Goal: Find specific page/section: Find specific page/section

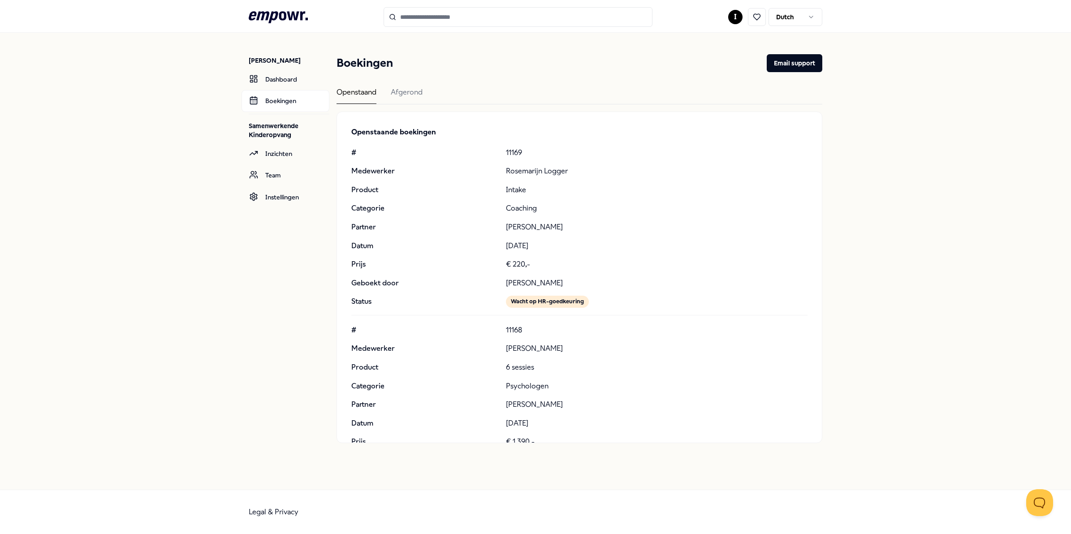
scroll to position [952, 0]
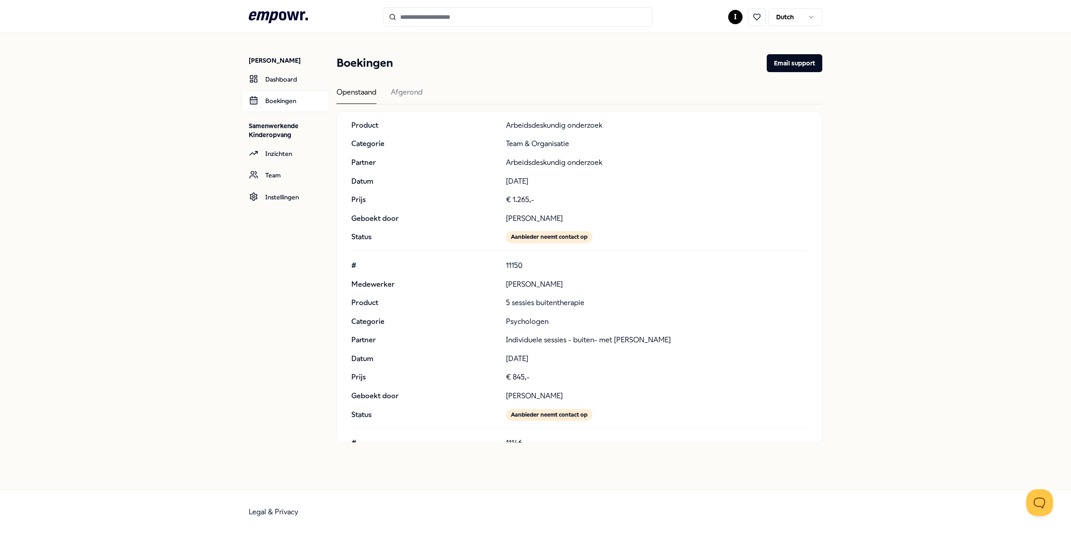
click at [487, 17] on input "Search for products, categories or subcategories" at bounding box center [517, 17] width 269 height 20
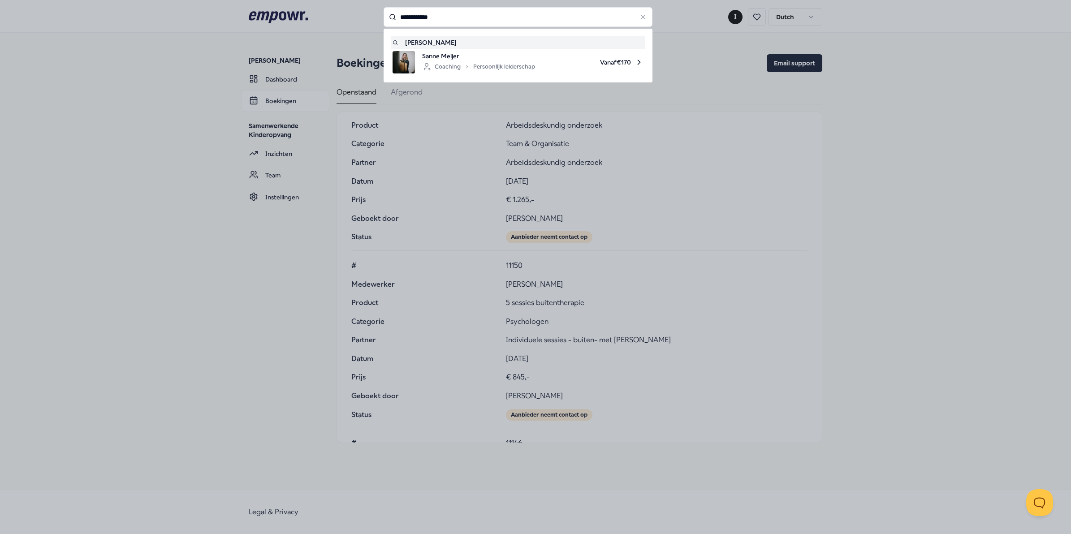
type input "**********"
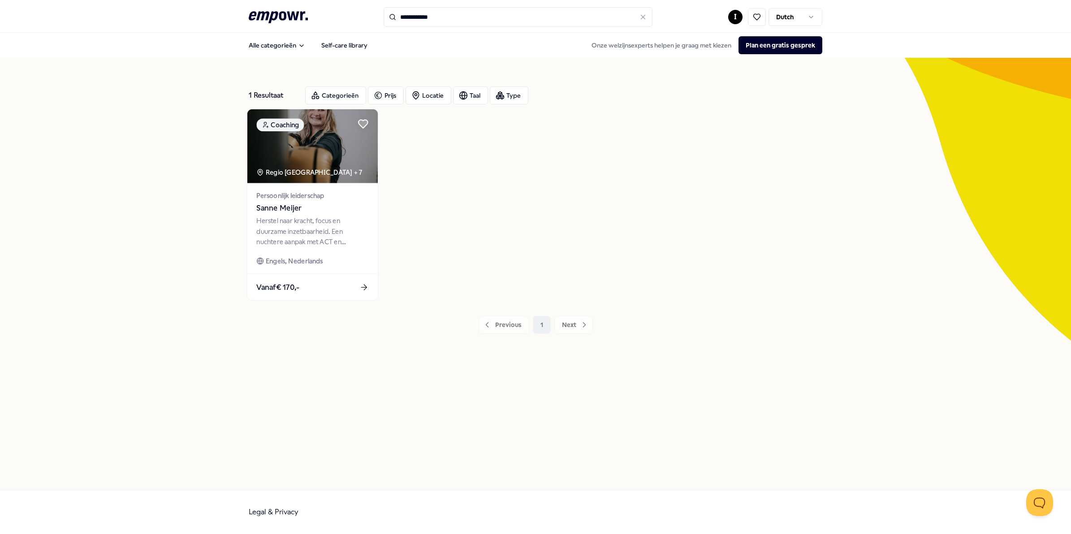
click at [295, 153] on img at bounding box center [312, 146] width 130 height 74
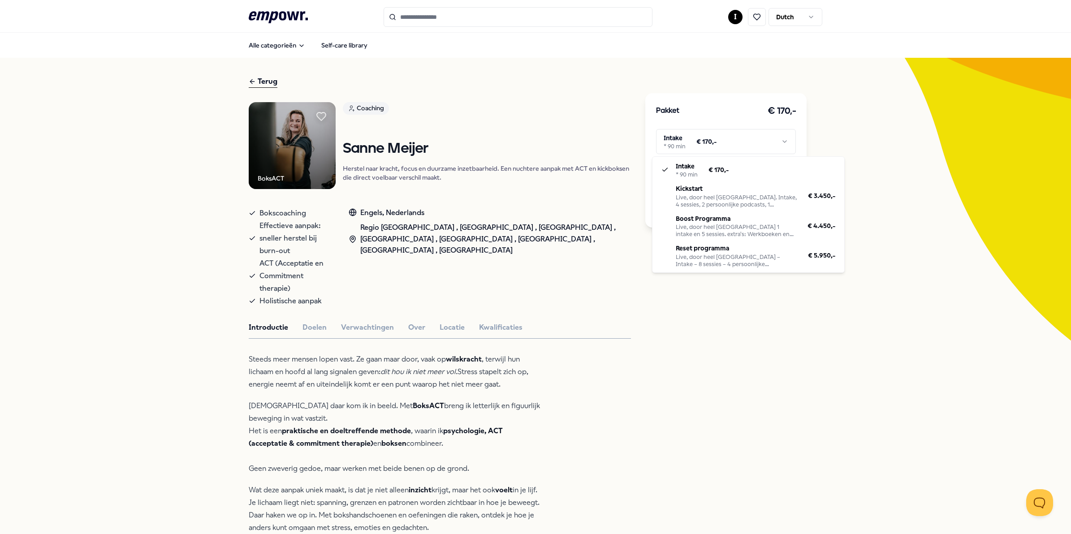
click at [779, 142] on html ".empowr-logo_svg__cls-1{fill:#03032f} I Dutch Alle categorieën Self-care librar…" at bounding box center [535, 267] width 1071 height 534
click at [811, 386] on html ".empowr-logo_svg__cls-1{fill:#03032f} I Dutch Alle categorieën Self-care librar…" at bounding box center [535, 267] width 1071 height 534
click at [782, 130] on html ".empowr-logo_svg__cls-1{fill:#03032f} I Dutch Alle categorieën Self-care librar…" at bounding box center [535, 267] width 1071 height 534
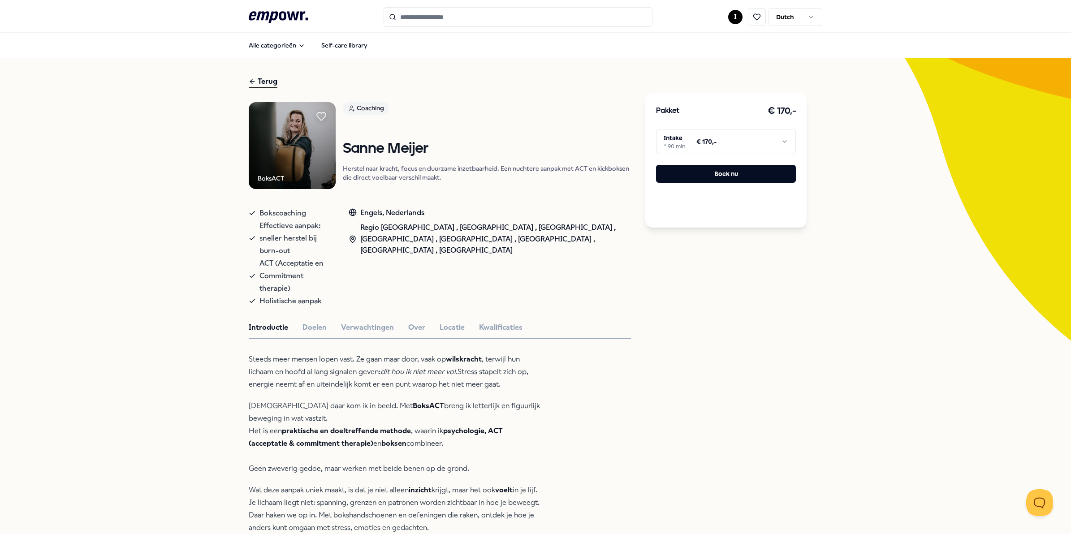
click at [731, 16] on html ".empowr-logo_svg__cls-1{fill:#03032f} I Dutch Alle categorieën Self-care librar…" at bounding box center [535, 267] width 1071 height 534
click at [705, 72] on div "Boekingen" at bounding box center [731, 72] width 89 height 26
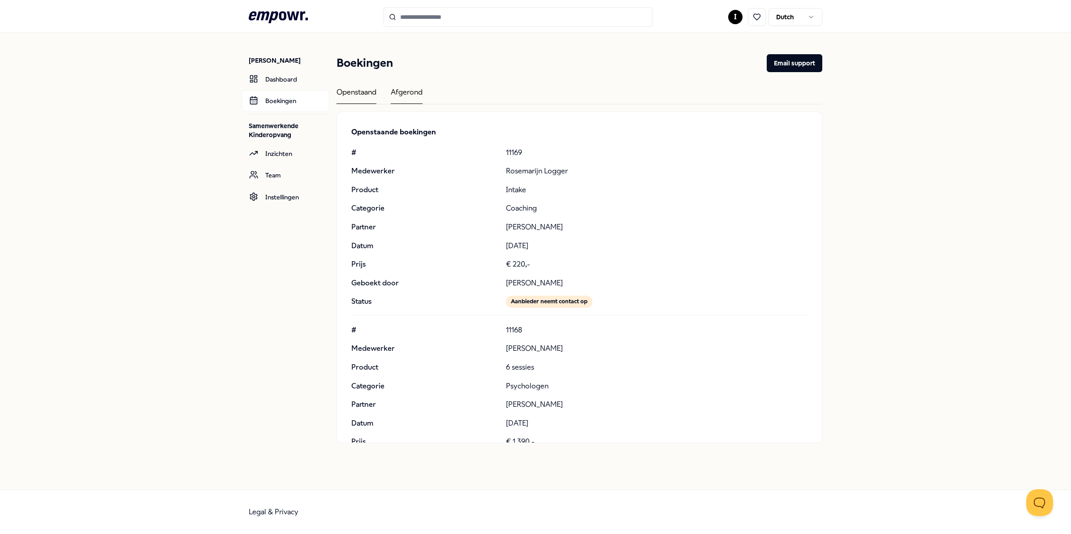
click at [419, 95] on div "Afgerond" at bounding box center [407, 94] width 32 height 17
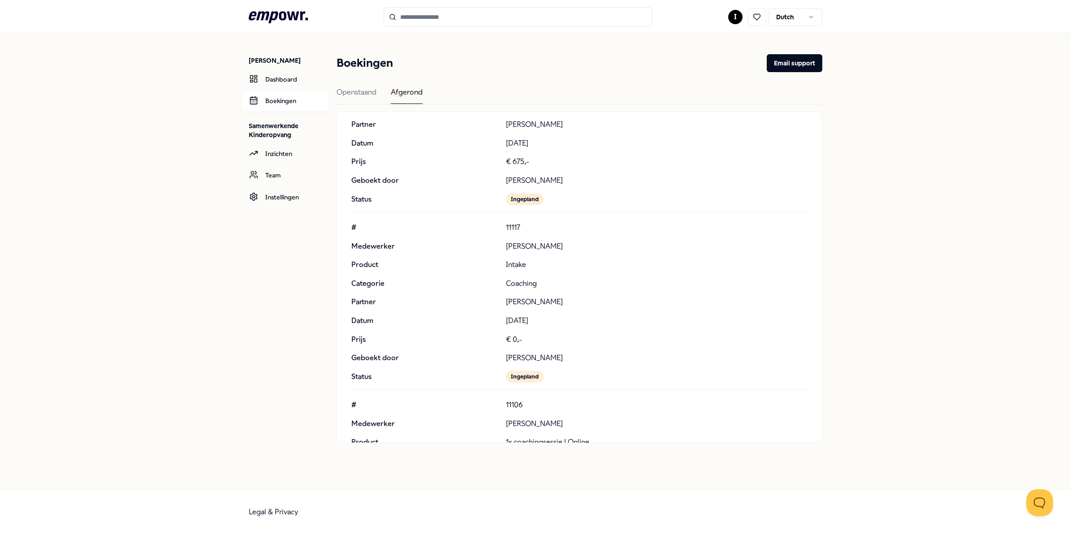
scroll to position [616, 0]
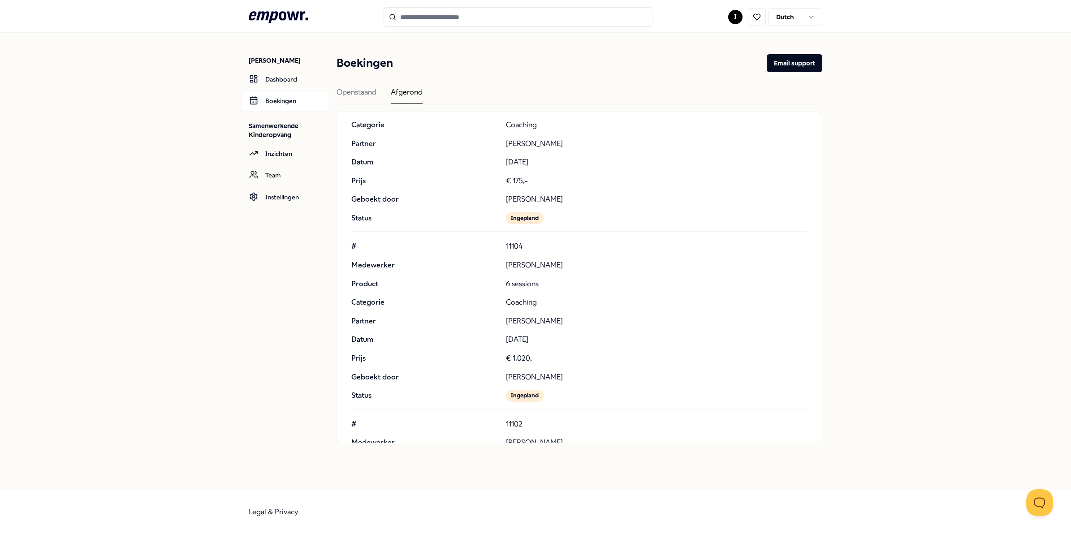
click at [864, 209] on div "[PERSON_NAME] Dashboard Boekingen Samenwerkende Kinderopvang Inzichten Team Ins…" at bounding box center [535, 261] width 1071 height 457
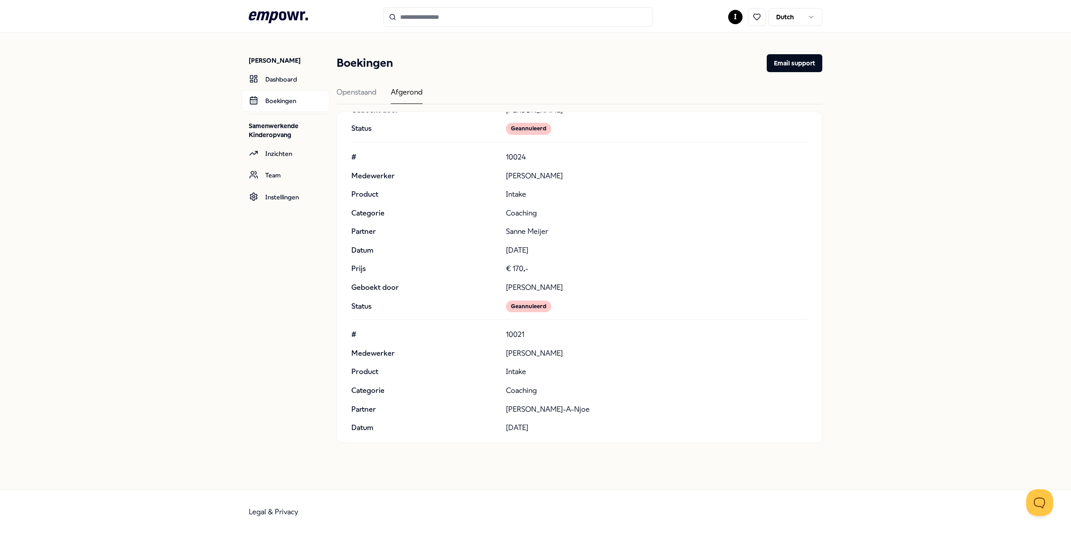
scroll to position [29284, 0]
click at [482, 15] on input "Search for products, categories or subcategories" at bounding box center [517, 17] width 269 height 20
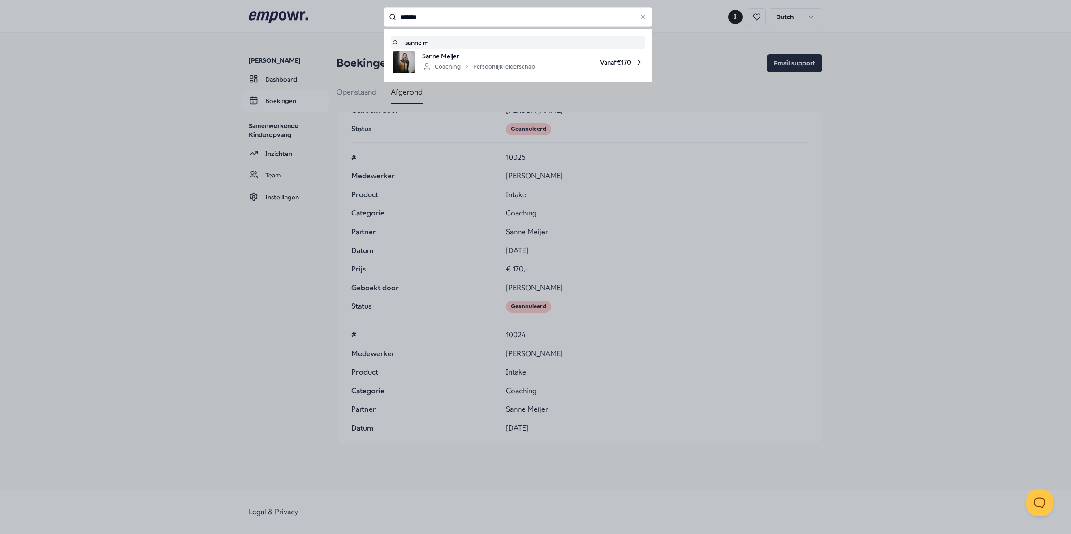
type input "*******"
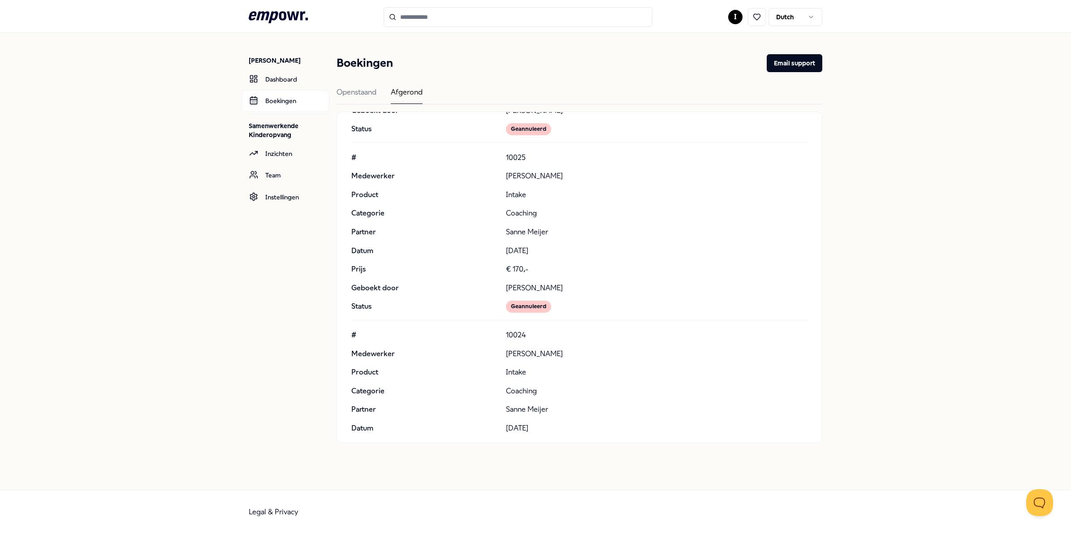
type input "*******"
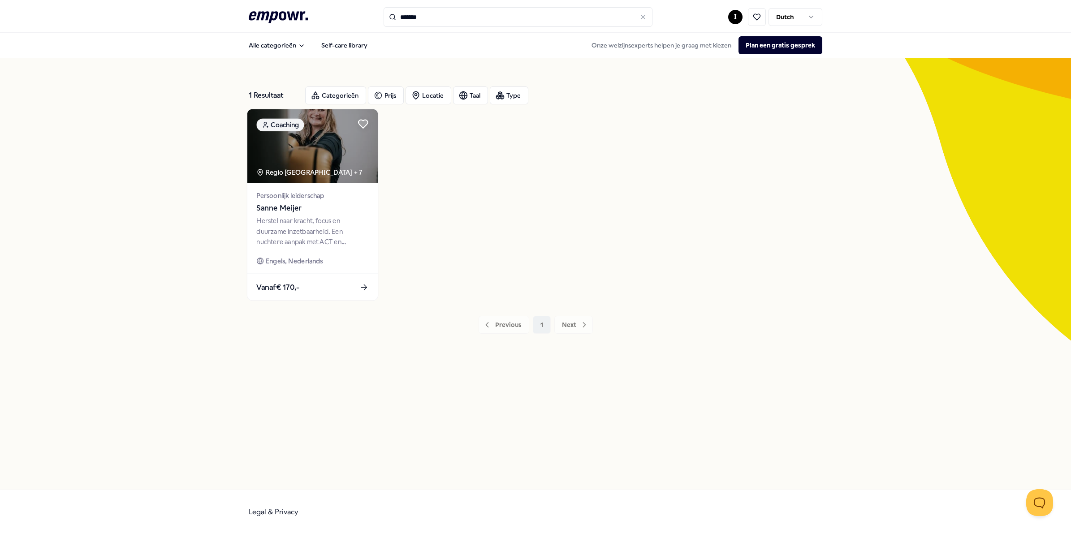
click at [304, 172] on div "Regio [GEOGRAPHIC_DATA] + 7" at bounding box center [309, 172] width 106 height 10
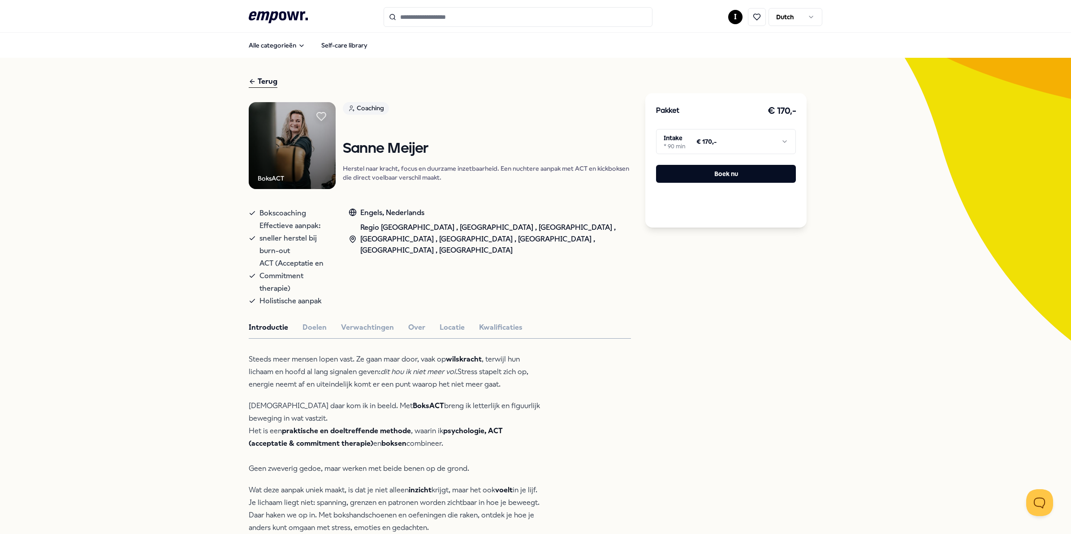
click at [703, 142] on html ".empowr-logo_svg__cls-1{fill:#03032f} I Dutch Alle categorieën Self-care librar…" at bounding box center [535, 267] width 1071 height 534
click at [758, 139] on html ".empowr-logo_svg__cls-1{fill:#03032f} I Dutch Alle categorieën Self-care librar…" at bounding box center [535, 267] width 1071 height 534
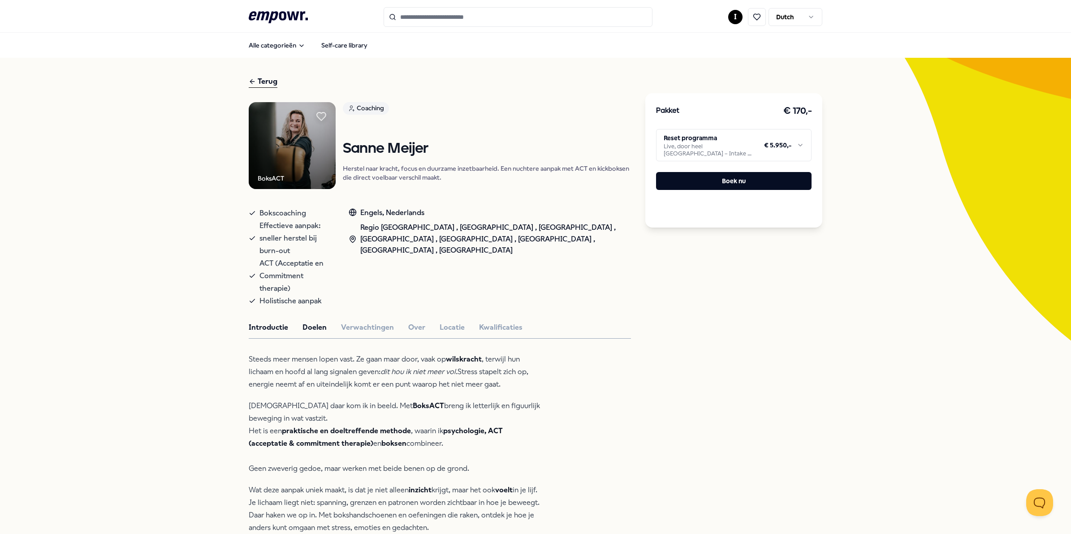
click at [303, 322] on button "Doelen" at bounding box center [314, 328] width 24 height 12
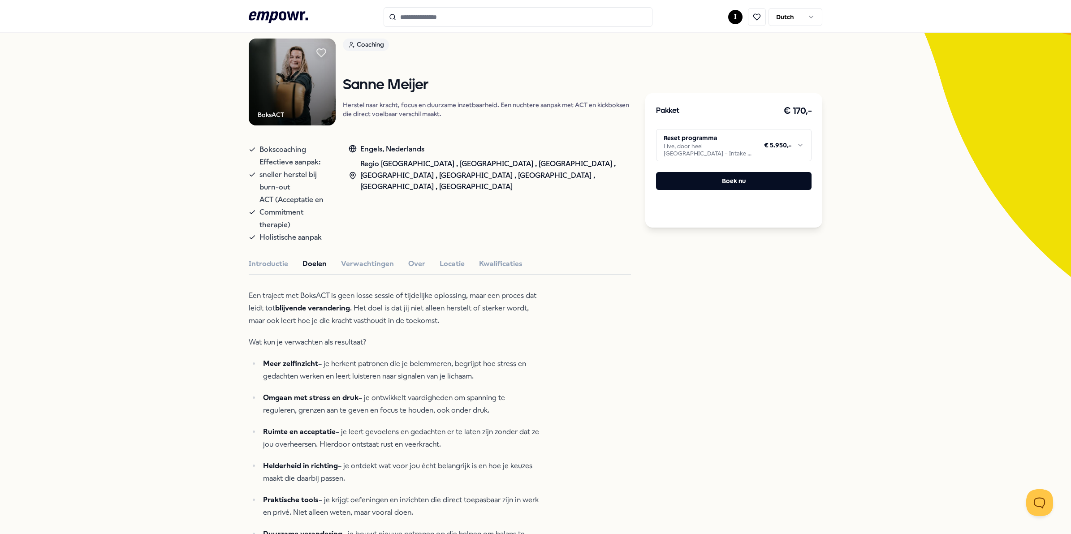
scroll to position [56, 0]
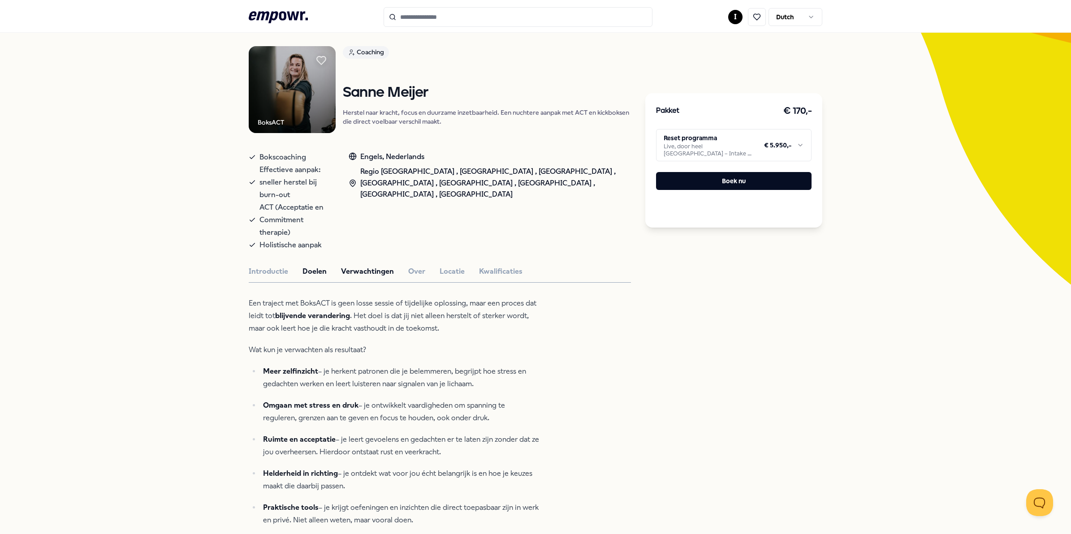
click at [350, 266] on button "Verwachtingen" at bounding box center [367, 272] width 53 height 12
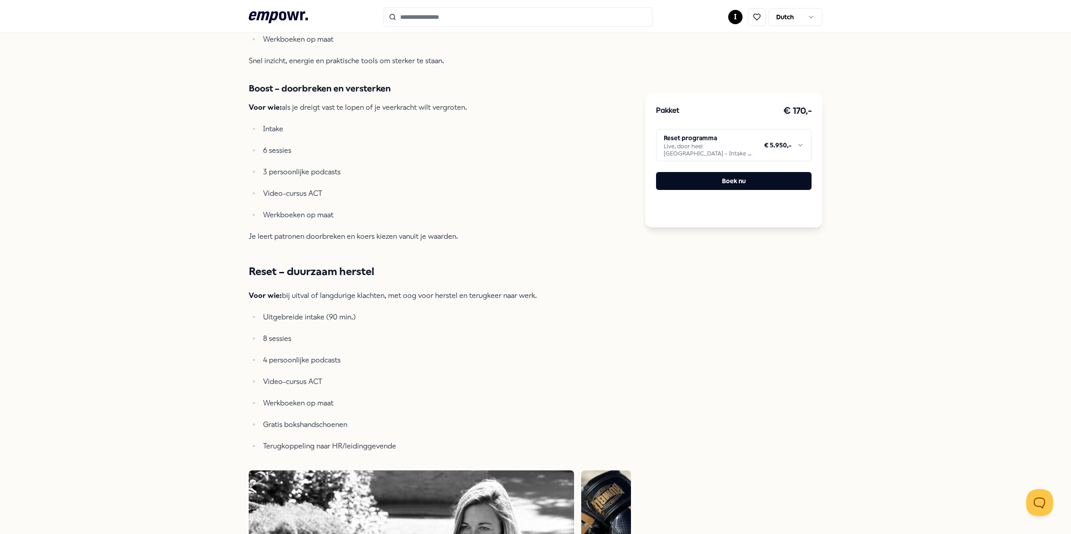
scroll to position [784, 0]
